Goal: Information Seeking & Learning: Check status

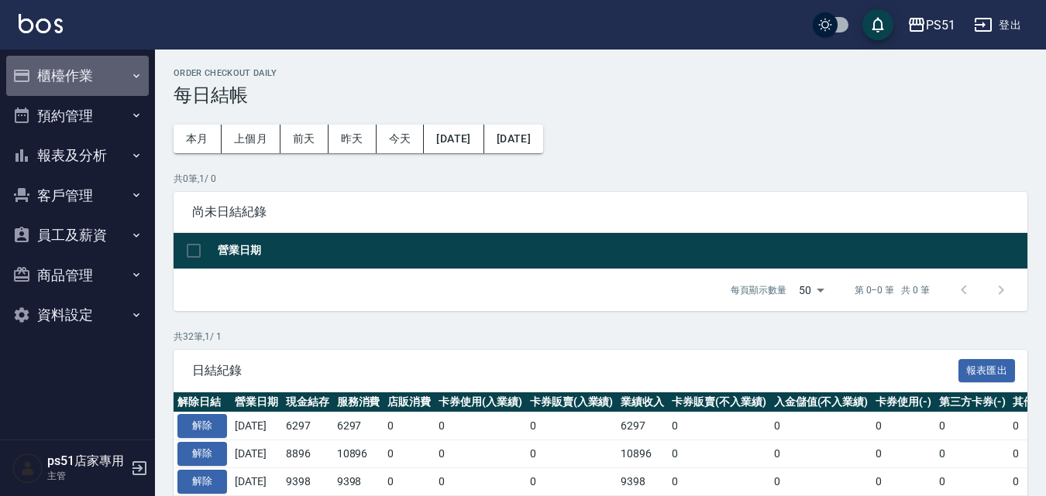
drag, startPoint x: 67, startPoint y: 57, endPoint x: 63, endPoint y: 73, distance: 16.7
click at [64, 72] on button "櫃檯作業" at bounding box center [77, 76] width 142 height 40
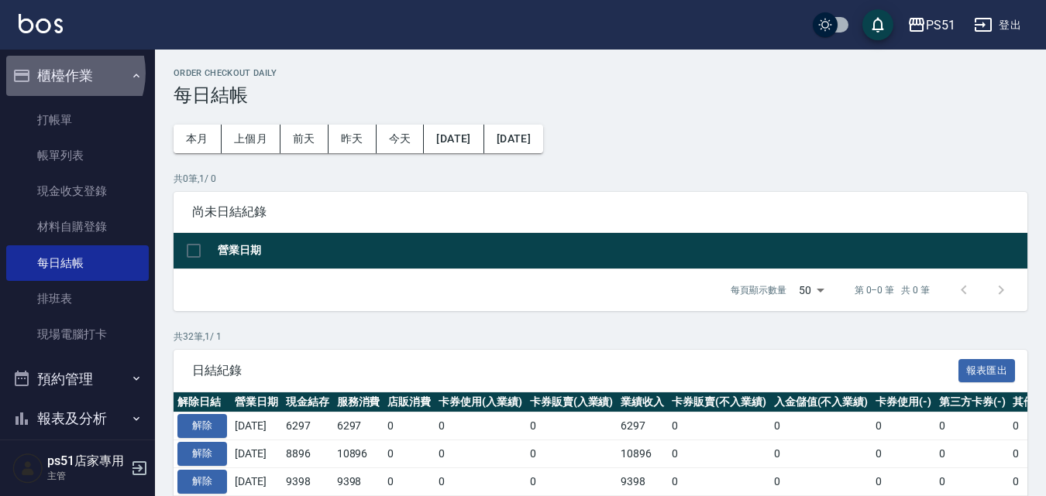
click at [63, 73] on button "櫃檯作業" at bounding box center [77, 76] width 142 height 40
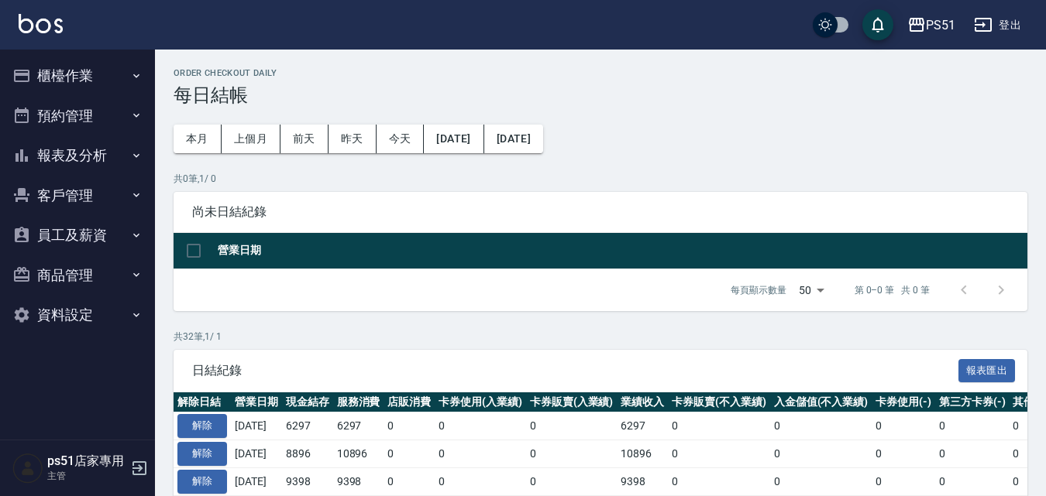
click at [48, 101] on button "預約管理" at bounding box center [77, 116] width 142 height 40
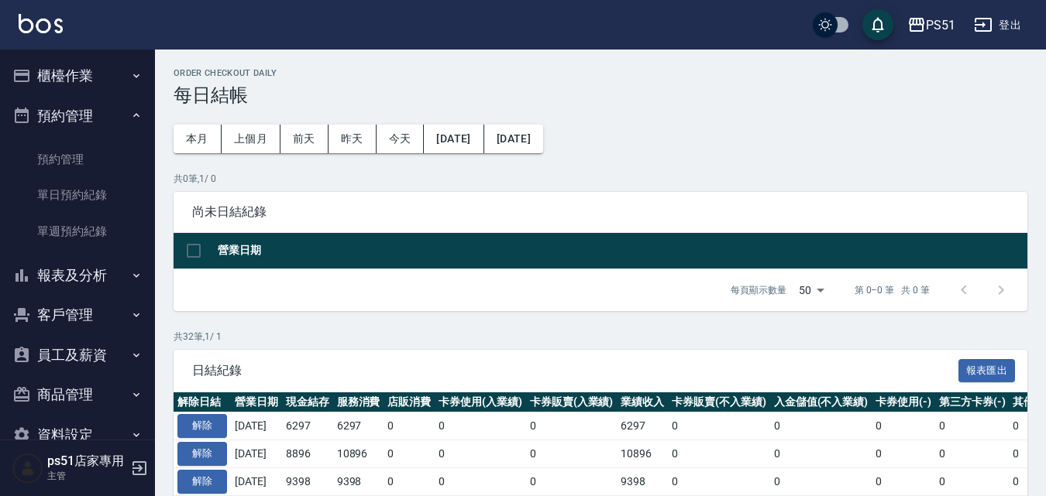
click at [52, 77] on button "櫃檯作業" at bounding box center [77, 76] width 142 height 40
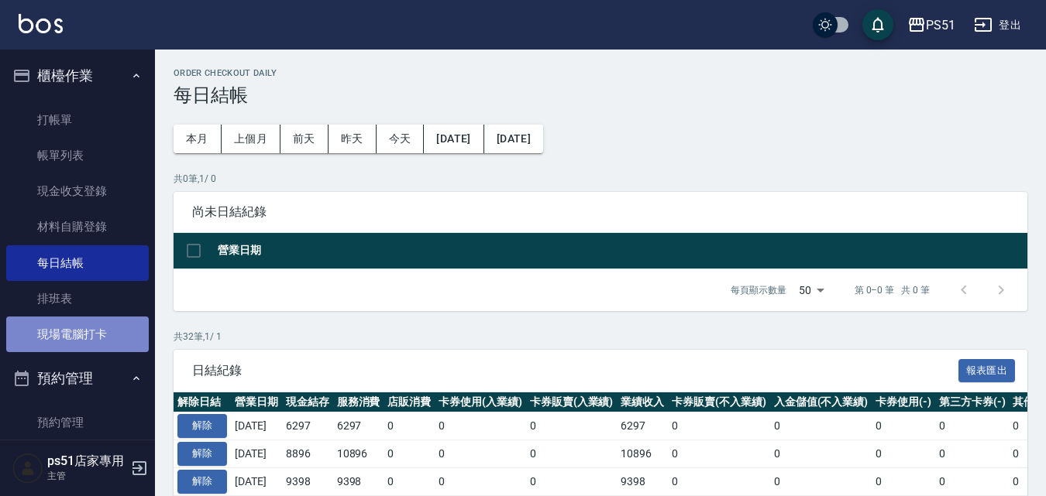
click at [94, 335] on link "現場電腦打卡" at bounding box center [77, 335] width 142 height 36
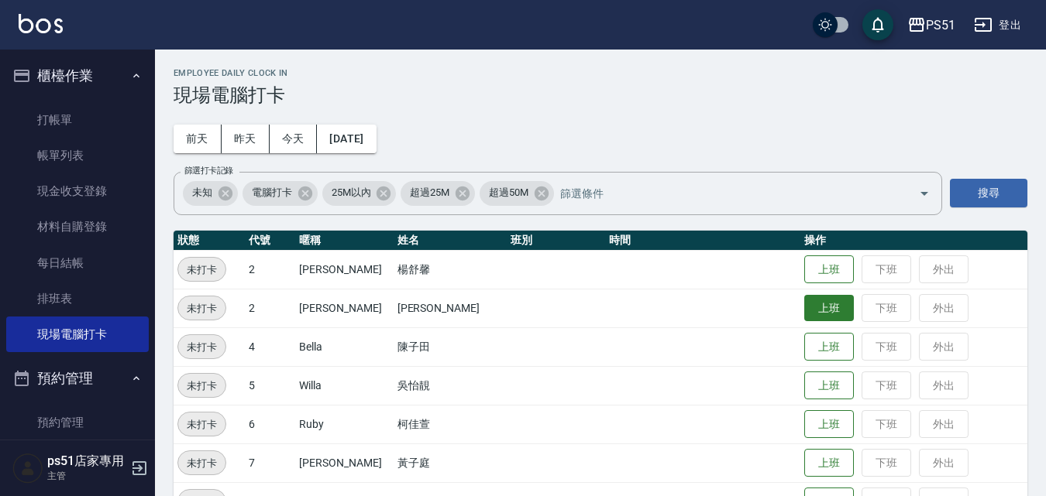
click at [809, 309] on button "上班" at bounding box center [829, 308] width 50 height 27
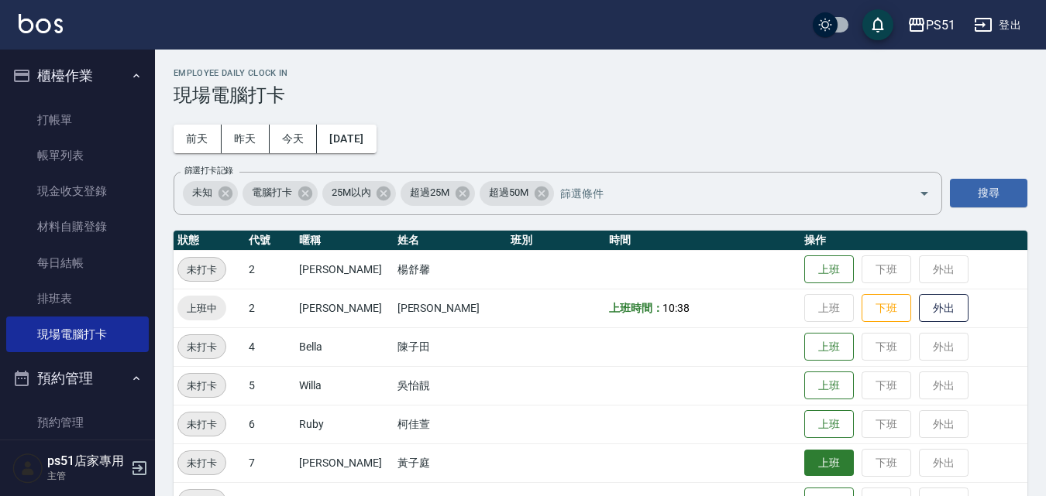
click at [810, 470] on button "上班" at bounding box center [829, 463] width 50 height 27
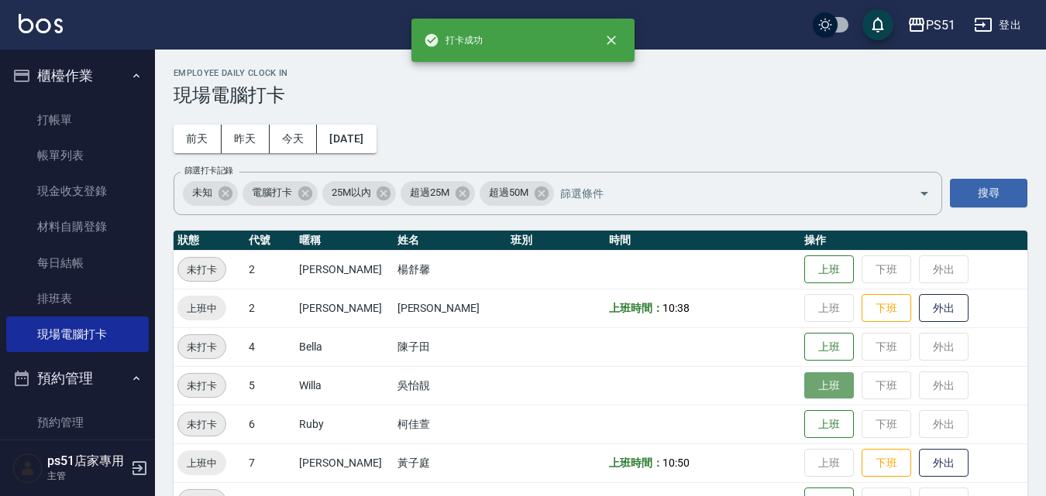
click at [806, 394] on button "上班" at bounding box center [829, 386] width 50 height 27
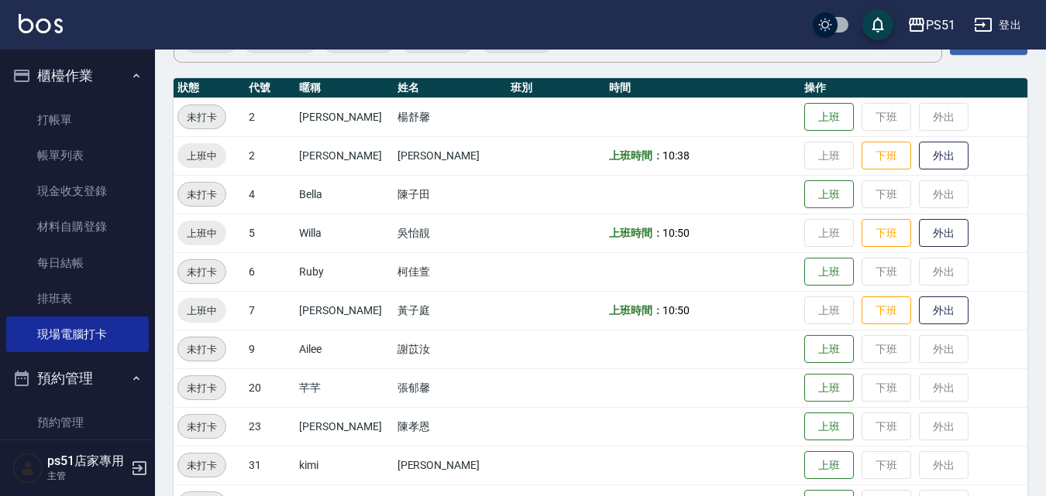
scroll to position [180, 0]
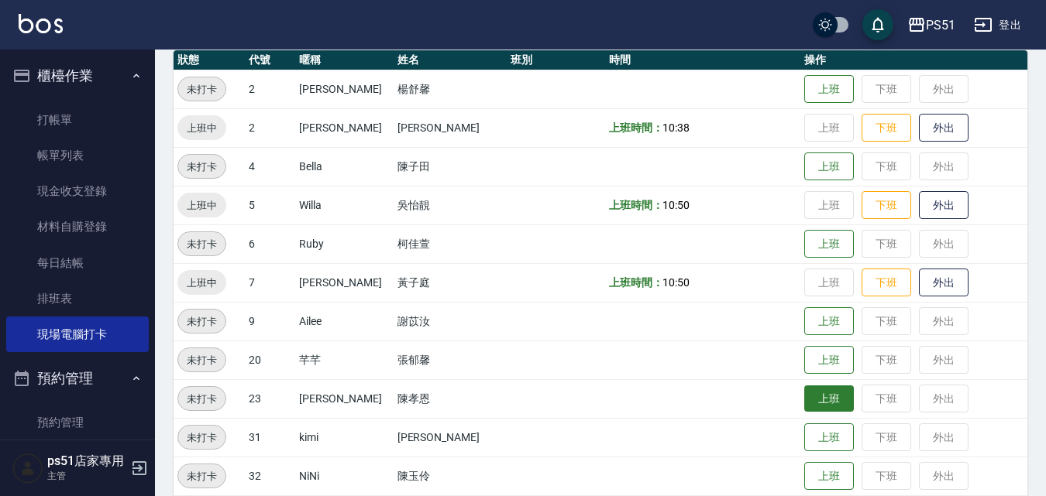
click at [826, 407] on button "上班" at bounding box center [829, 399] width 50 height 27
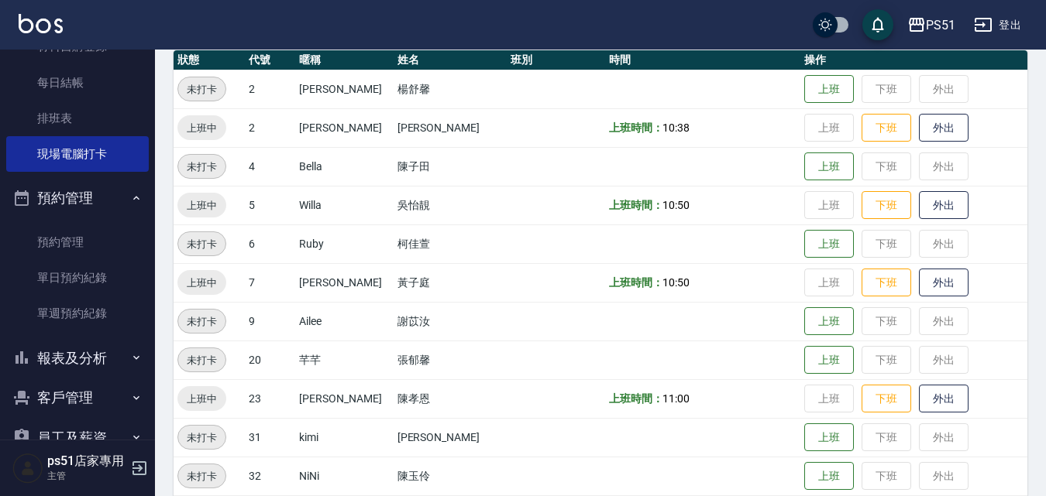
click at [91, 345] on button "報表及分析" at bounding box center [77, 358] width 142 height 40
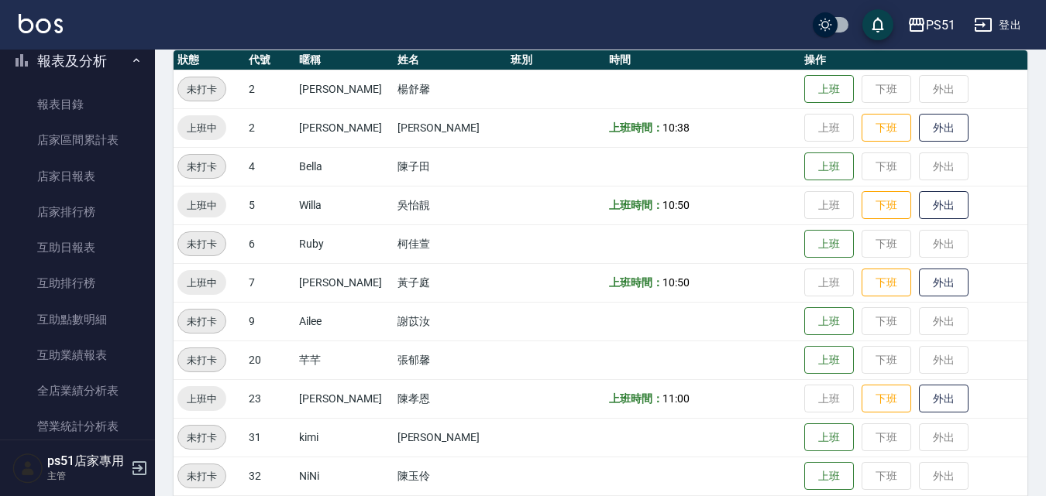
scroll to position [542, 0]
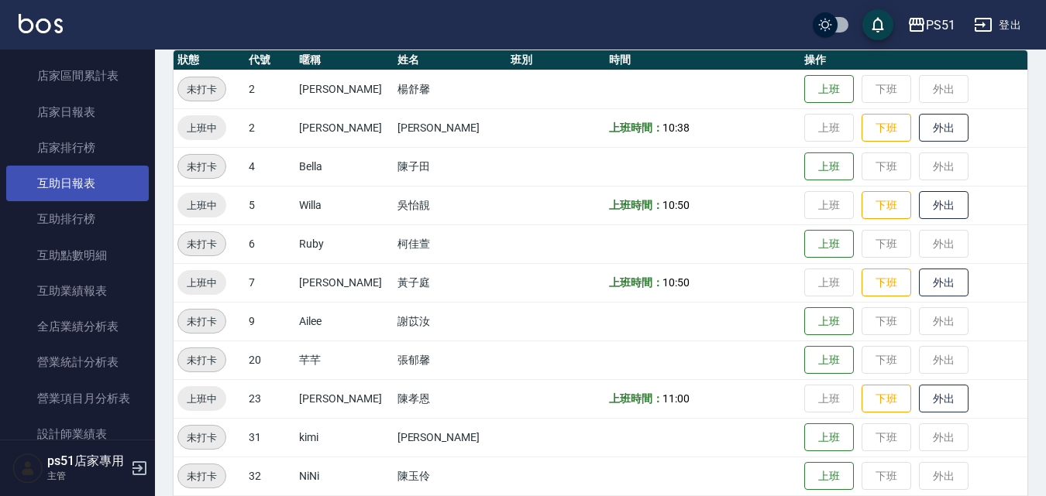
click at [98, 178] on link "互助日報表" at bounding box center [77, 184] width 142 height 36
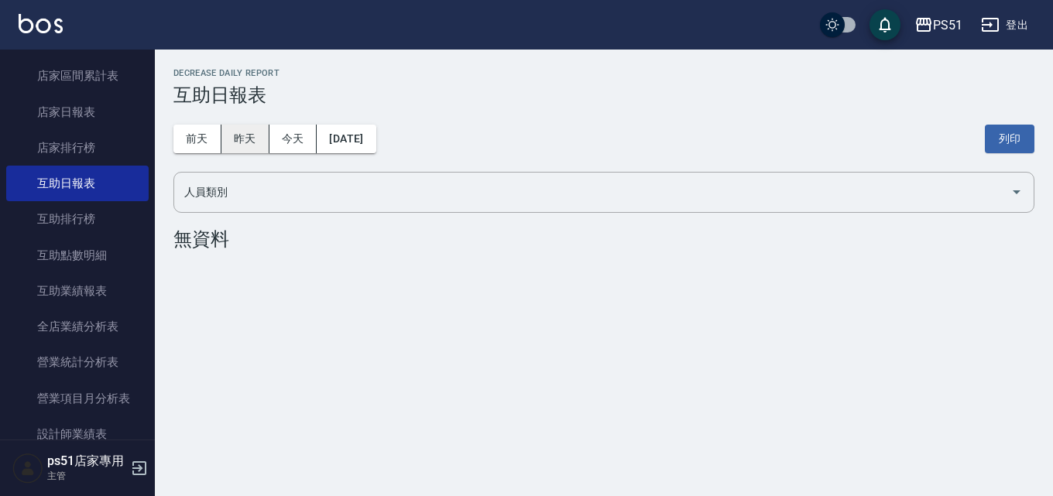
click at [250, 135] on button "昨天" at bounding box center [245, 139] width 48 height 29
click at [189, 128] on button "前天" at bounding box center [197, 139] width 48 height 29
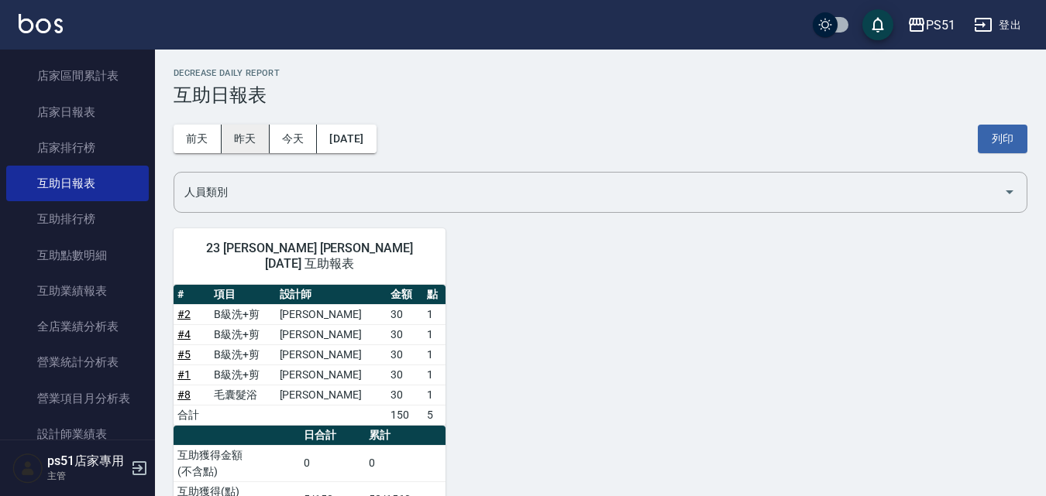
click at [252, 142] on button "昨天" at bounding box center [245, 139] width 48 height 29
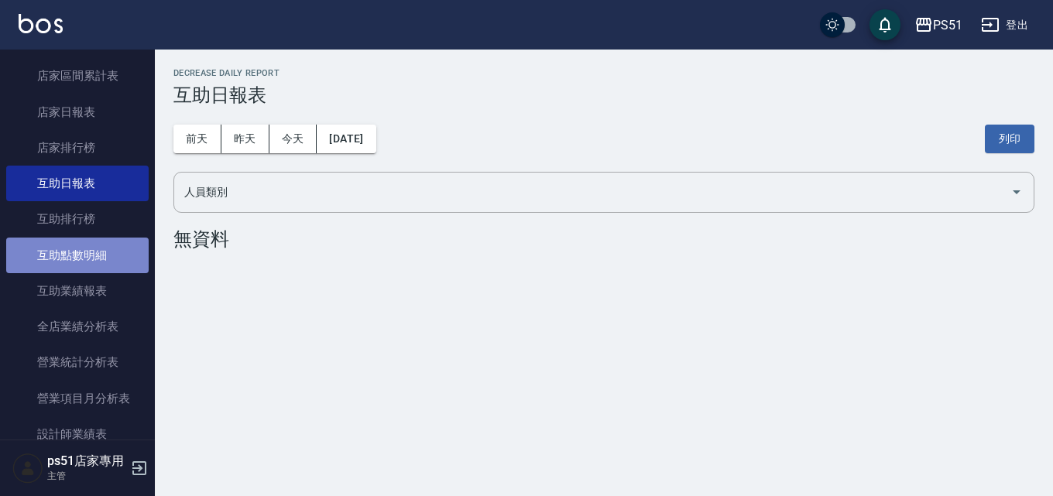
click at [94, 252] on link "互助點數明細" at bounding box center [77, 256] width 142 height 36
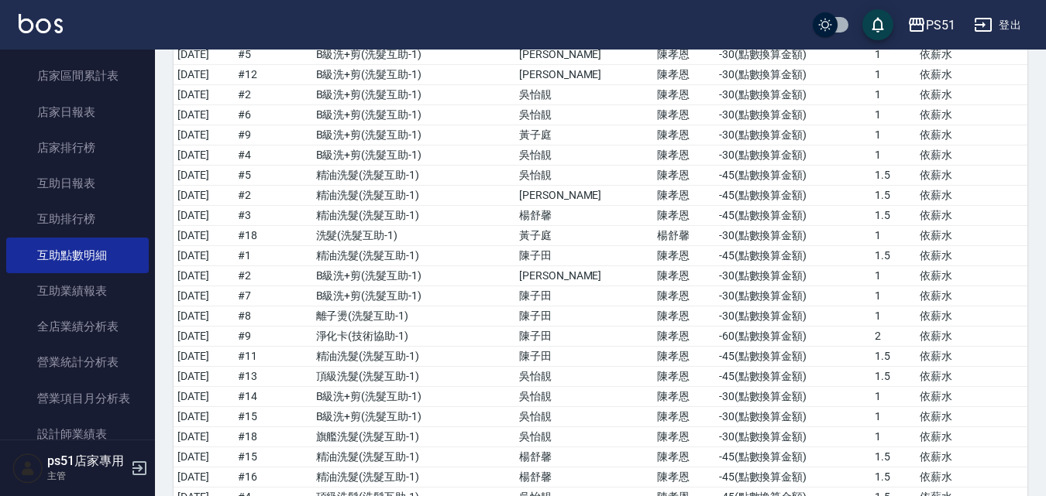
scroll to position [232, 0]
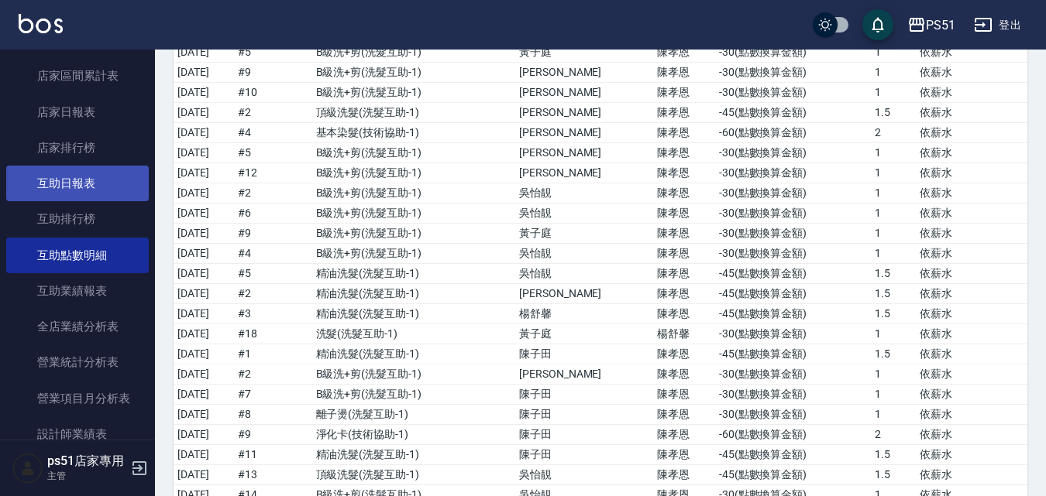
click at [64, 187] on link "互助日報表" at bounding box center [77, 184] width 142 height 36
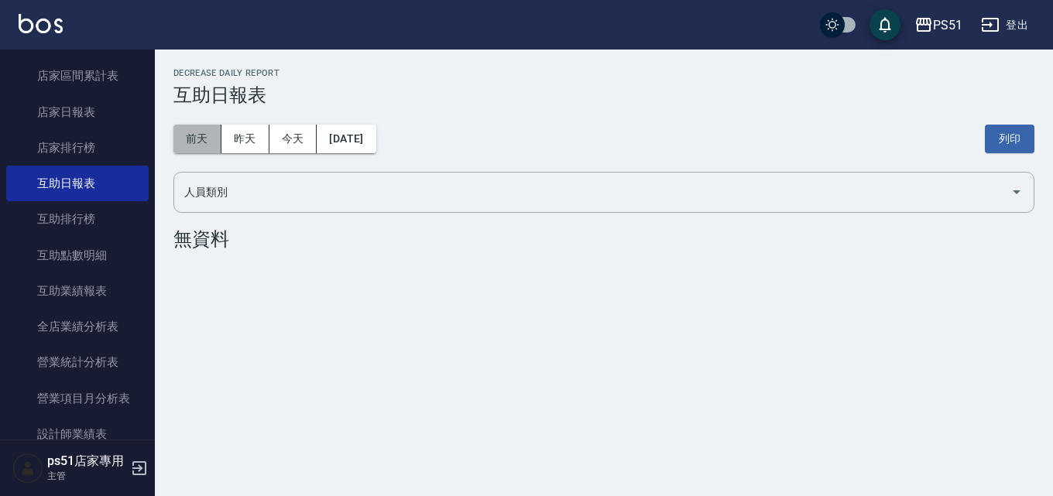
click at [214, 127] on button "前天" at bounding box center [197, 139] width 48 height 29
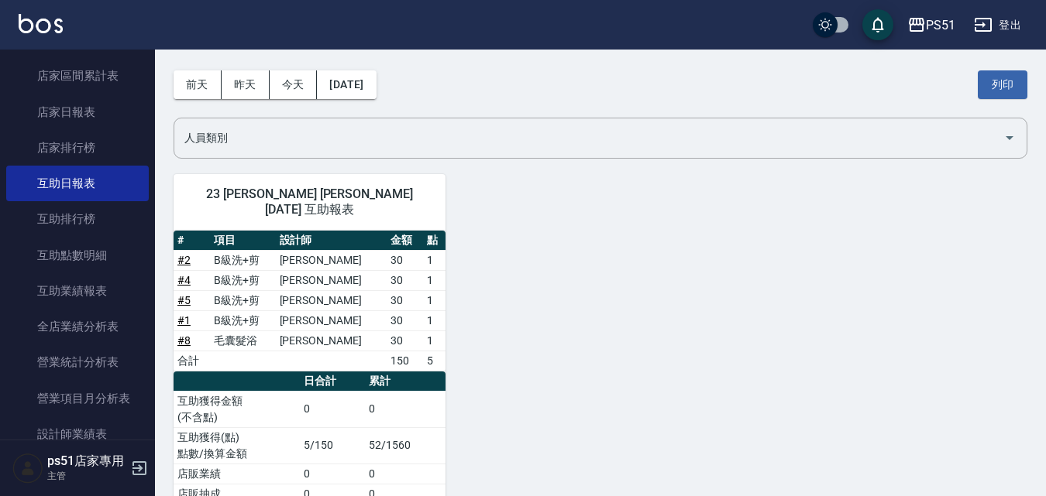
scroll to position [84, 0]
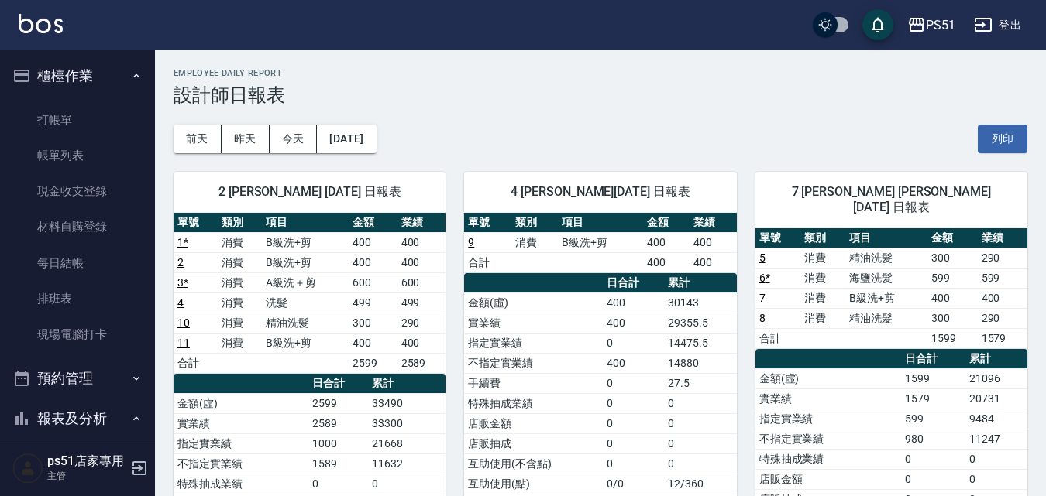
scroll to position [542, 0]
